Goal: Task Accomplishment & Management: Manage account settings

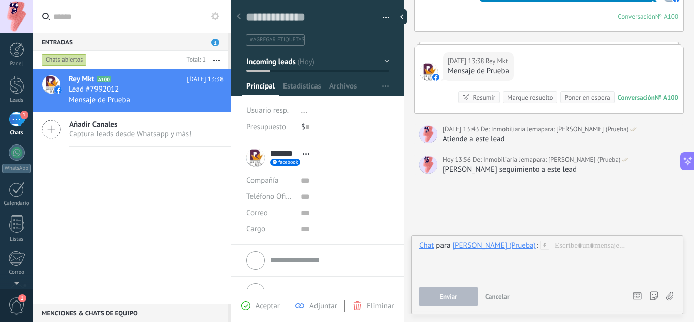
scroll to position [15, 0]
click at [500, 241] on div "[PERSON_NAME] (Prueba)" at bounding box center [493, 244] width 83 height 9
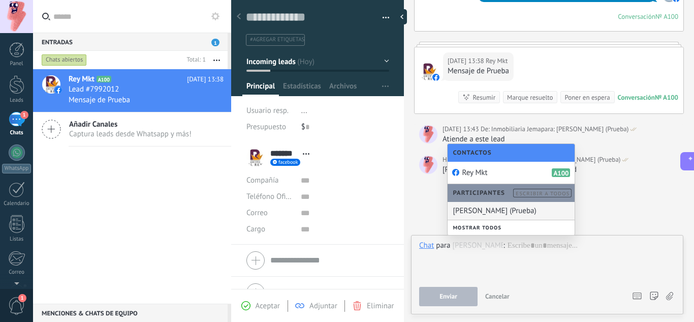
click at [506, 206] on div "[PERSON_NAME] (Prueba)" at bounding box center [511, 211] width 127 height 18
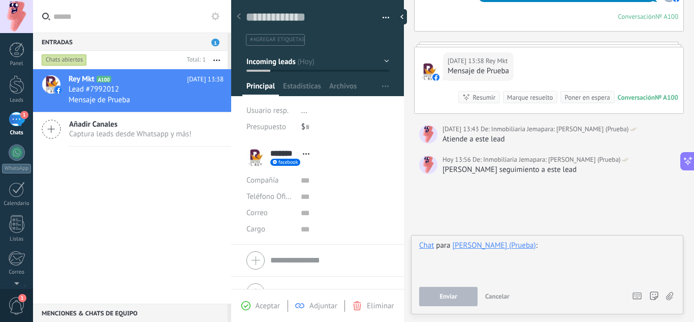
click at [577, 249] on div at bounding box center [547, 259] width 256 height 39
click at [305, 112] on span "..." at bounding box center [304, 111] width 6 height 10
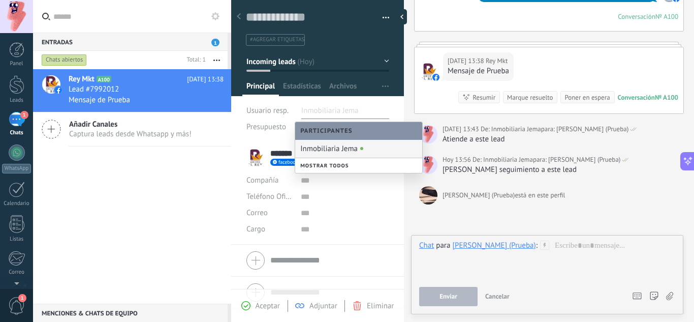
click at [361, 109] on li "Inmobiliaria Jema" at bounding box center [345, 111] width 88 height 16
click at [503, 273] on div at bounding box center [547, 259] width 256 height 39
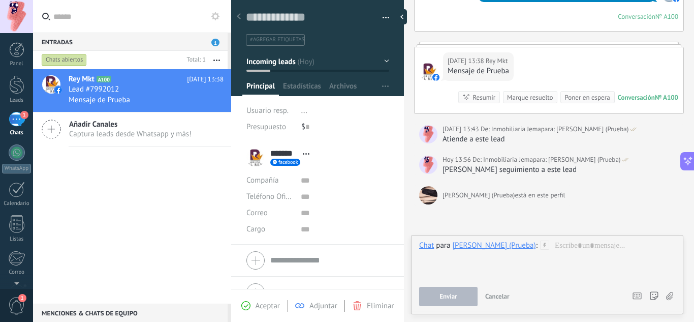
click at [472, 248] on div "[PERSON_NAME] (Prueba)" at bounding box center [493, 244] width 83 height 9
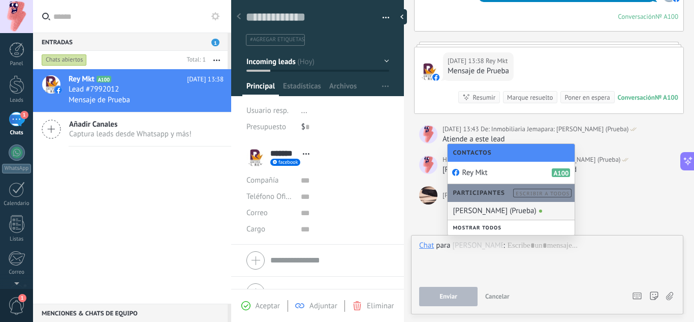
click at [477, 213] on div "[PERSON_NAME] (Prueba)" at bounding box center [511, 211] width 127 height 18
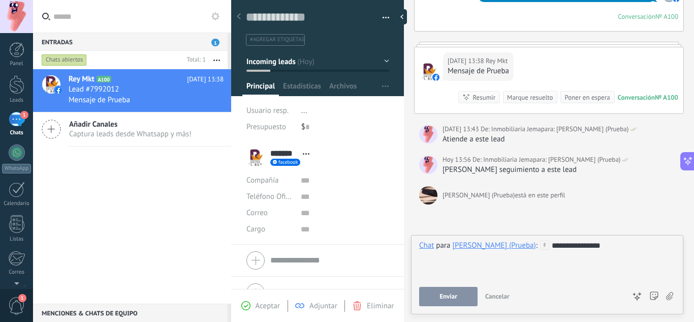
click at [437, 293] on button "Enviar" at bounding box center [448, 296] width 58 height 19
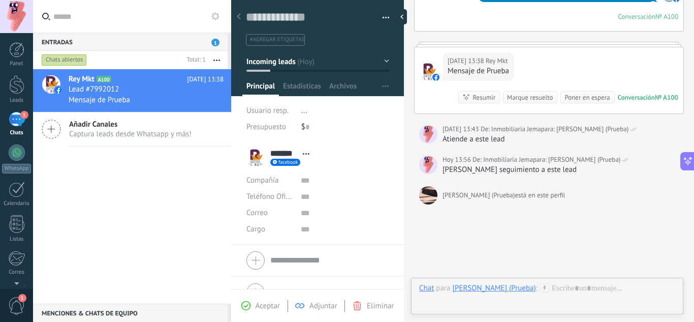
scroll to position [198, 0]
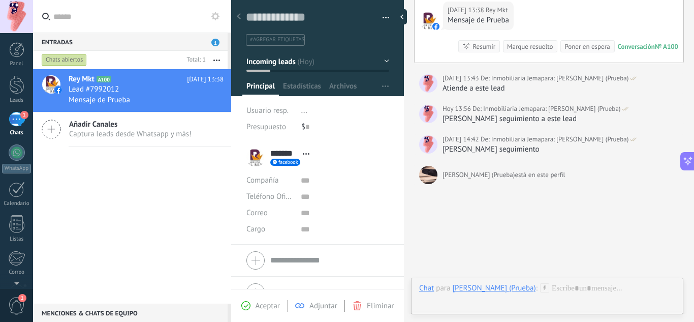
click at [490, 284] on div "[PERSON_NAME] (Prueba)" at bounding box center [493, 287] width 83 height 9
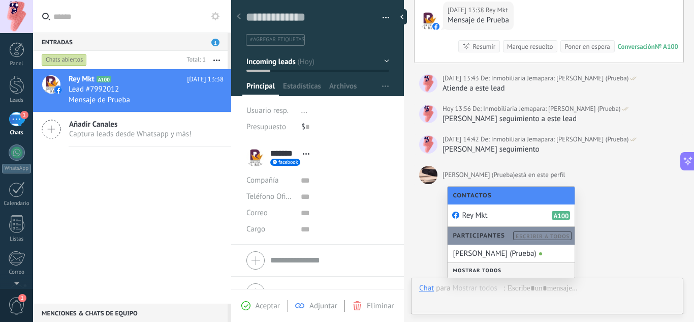
click at [483, 273] on div "Mostrar todos" at bounding box center [511, 270] width 127 height 15
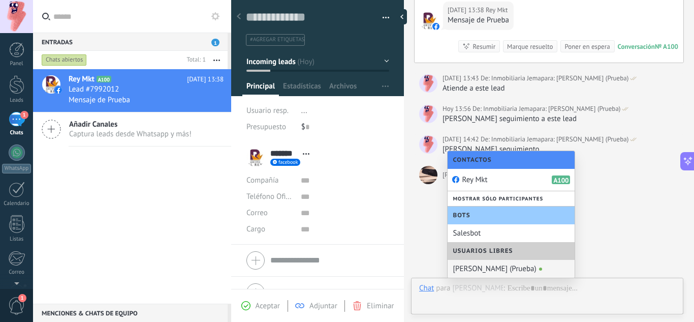
click at [490, 252] on span "Usuarios libres" at bounding box center [485, 251] width 65 height 8
click at [488, 271] on div "[PERSON_NAME] (Prueba)" at bounding box center [511, 269] width 127 height 18
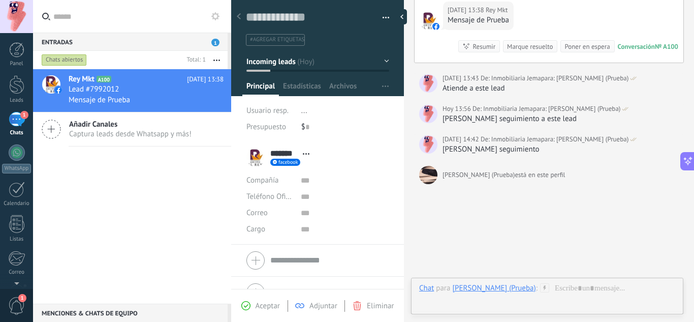
click at [12, 117] on div "1" at bounding box center [17, 119] width 16 height 15
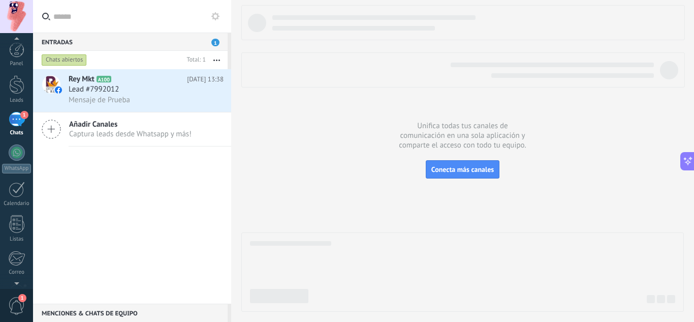
click at [19, 302] on span "1" at bounding box center [16, 306] width 17 height 18
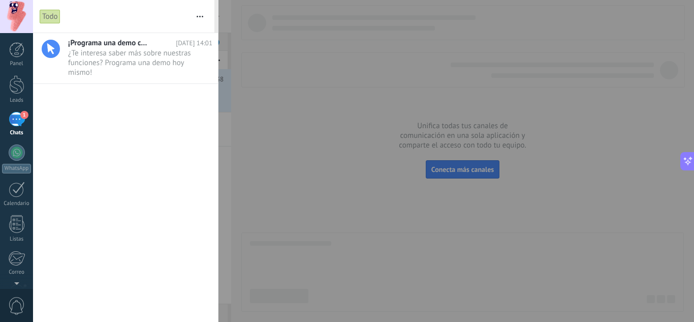
click at [18, 118] on div "1" at bounding box center [17, 119] width 16 height 15
click at [309, 201] on div at bounding box center [347, 161] width 694 height 322
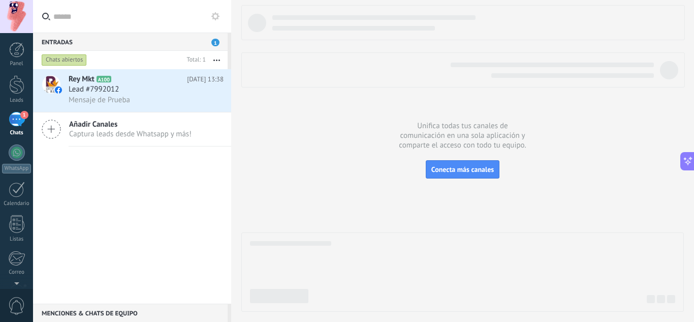
click at [12, 309] on span "0" at bounding box center [16, 306] width 17 height 18
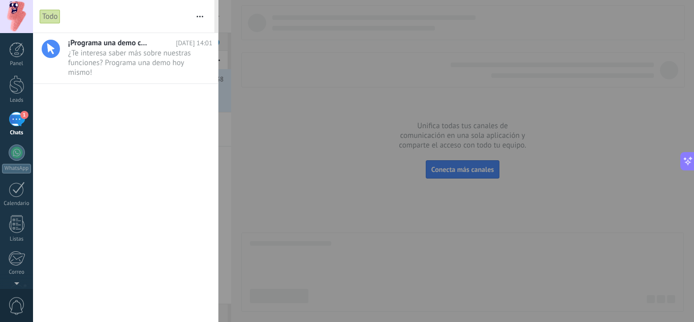
click at [12, 309] on span "0" at bounding box center [16, 306] width 17 height 18
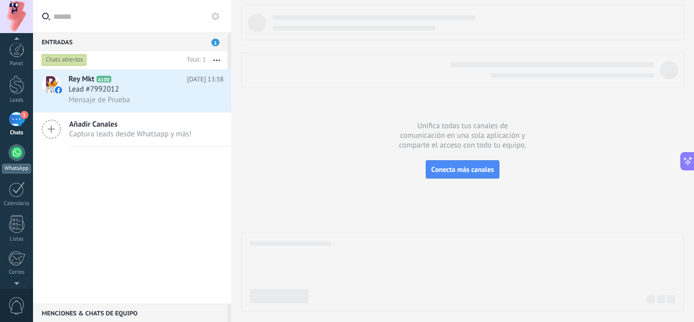
scroll to position [8, 0]
click at [19, 109] on div "1" at bounding box center [17, 111] width 16 height 15
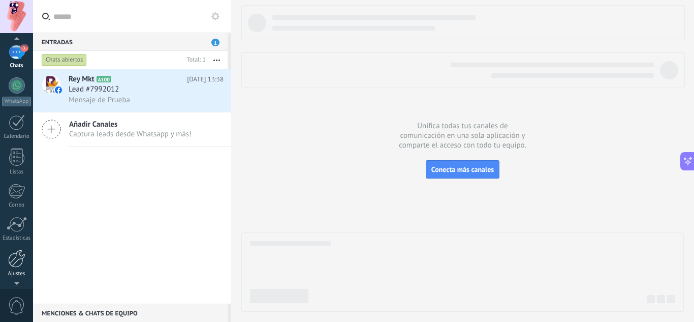
scroll to position [87, 0]
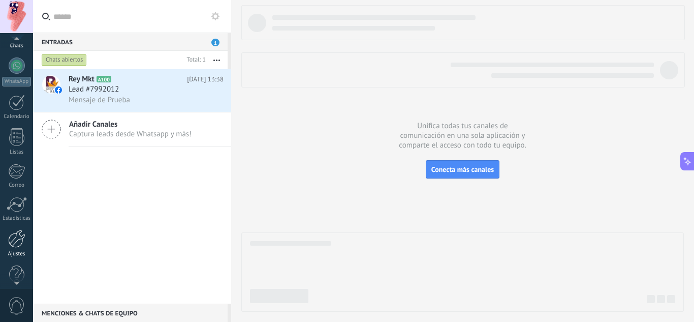
click at [18, 240] on div at bounding box center [16, 239] width 17 height 18
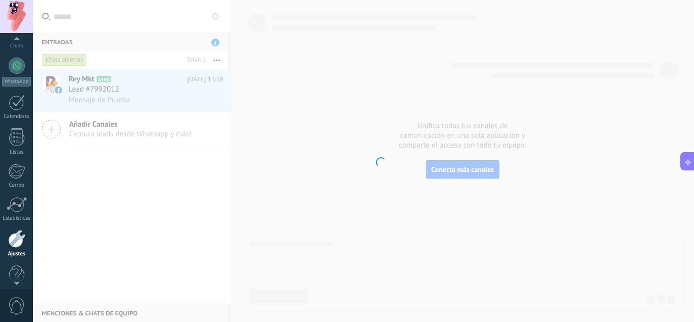
scroll to position [101, 0]
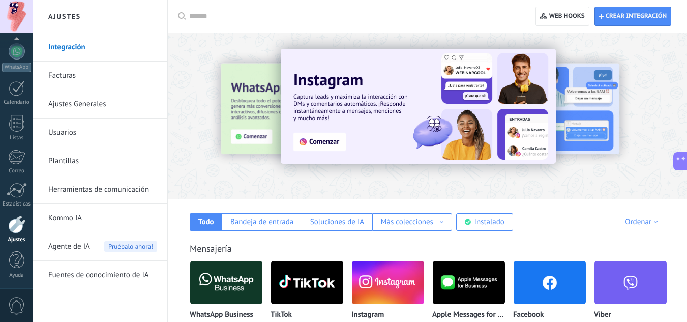
click at [73, 133] on link "Usuarios" at bounding box center [102, 132] width 109 height 28
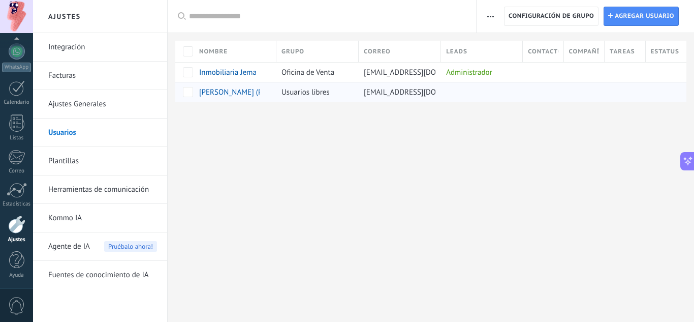
click at [348, 89] on div "Usuarios libres" at bounding box center [315, 91] width 77 height 19
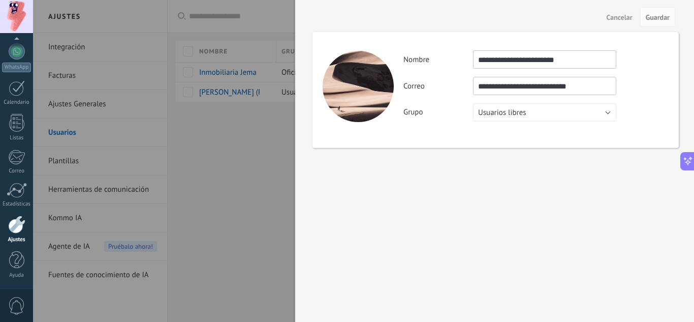
click at [256, 164] on div at bounding box center [347, 161] width 694 height 322
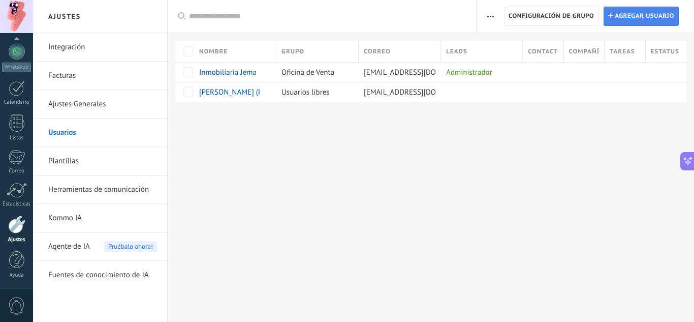
click at [644, 20] on span "Agregar usuario" at bounding box center [644, 16] width 59 height 18
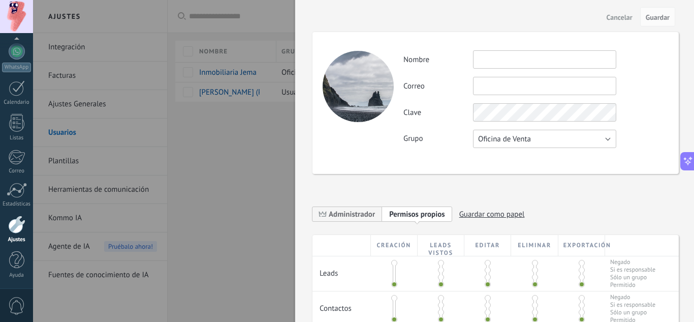
click at [518, 144] on button "Oficina de Venta" at bounding box center [544, 139] width 143 height 18
click at [508, 160] on span "Usuarios libres" at bounding box center [540, 156] width 146 height 10
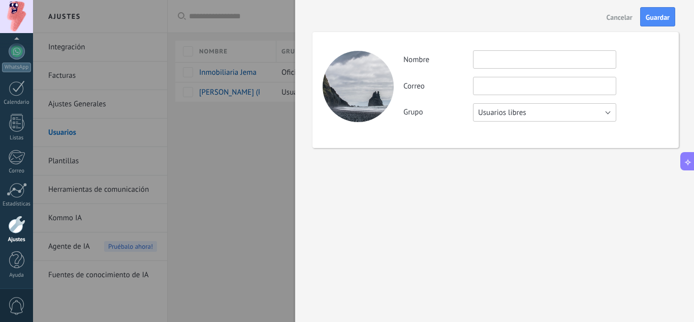
click at [566, 116] on button "Usuarios libres" at bounding box center [544, 112] width 143 height 18
click at [614, 16] on span "Cancelar" at bounding box center [620, 17] width 26 height 7
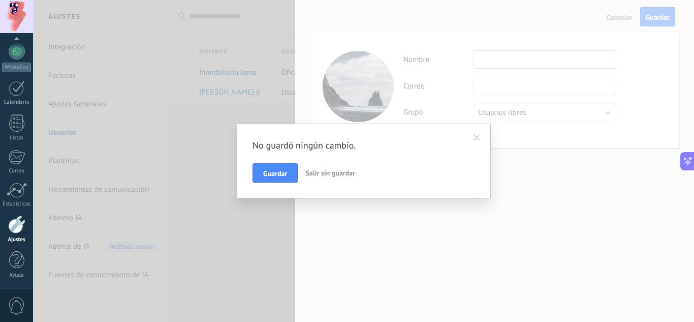
click at [325, 171] on span "Salir sin guardar" at bounding box center [330, 172] width 50 height 9
